Goal: Information Seeking & Learning: Learn about a topic

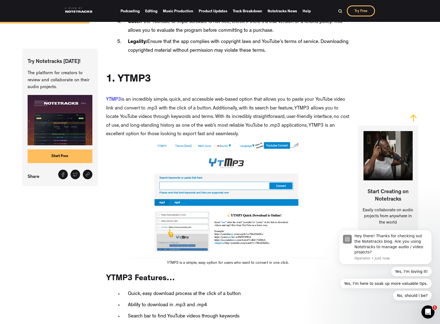
scroll to position [577, 0]
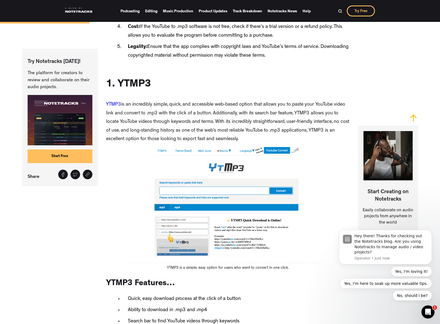
click at [113, 104] on link "YTMP3" at bounding box center [113, 104] width 15 height 5
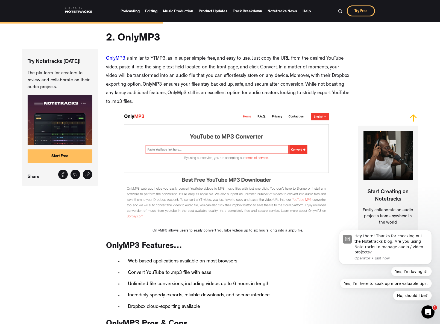
click at [119, 57] on link "OnlyMP3" at bounding box center [115, 58] width 19 height 5
